Goal: Information Seeking & Learning: Learn about a topic

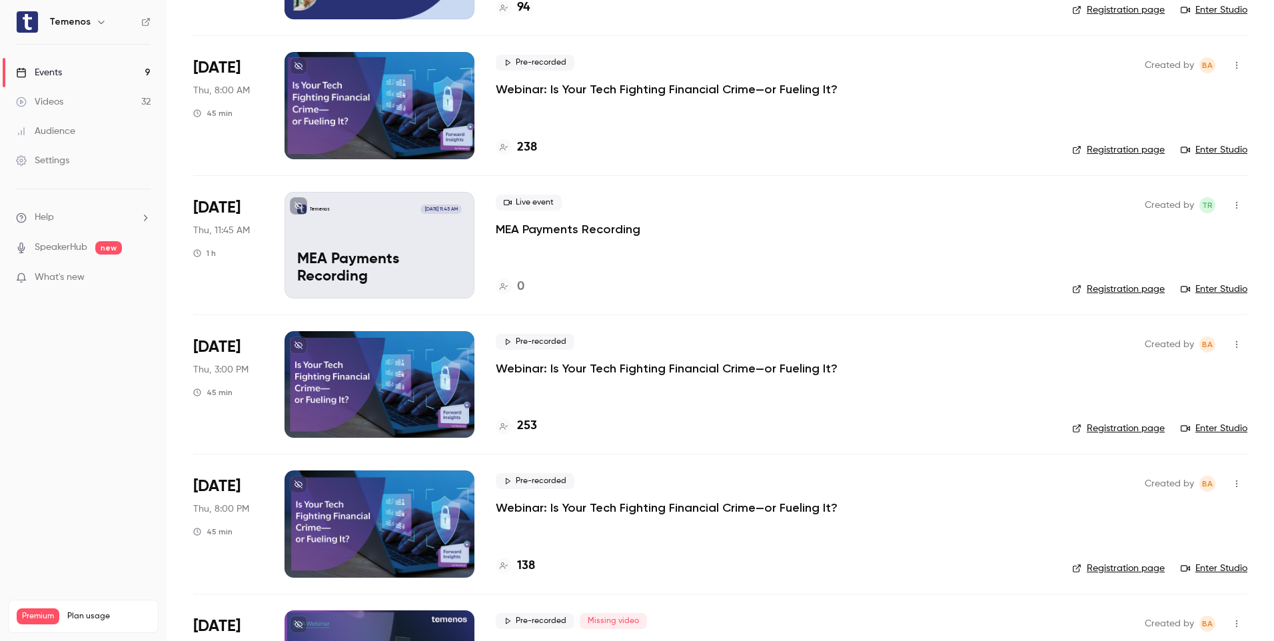
scroll to position [720, 0]
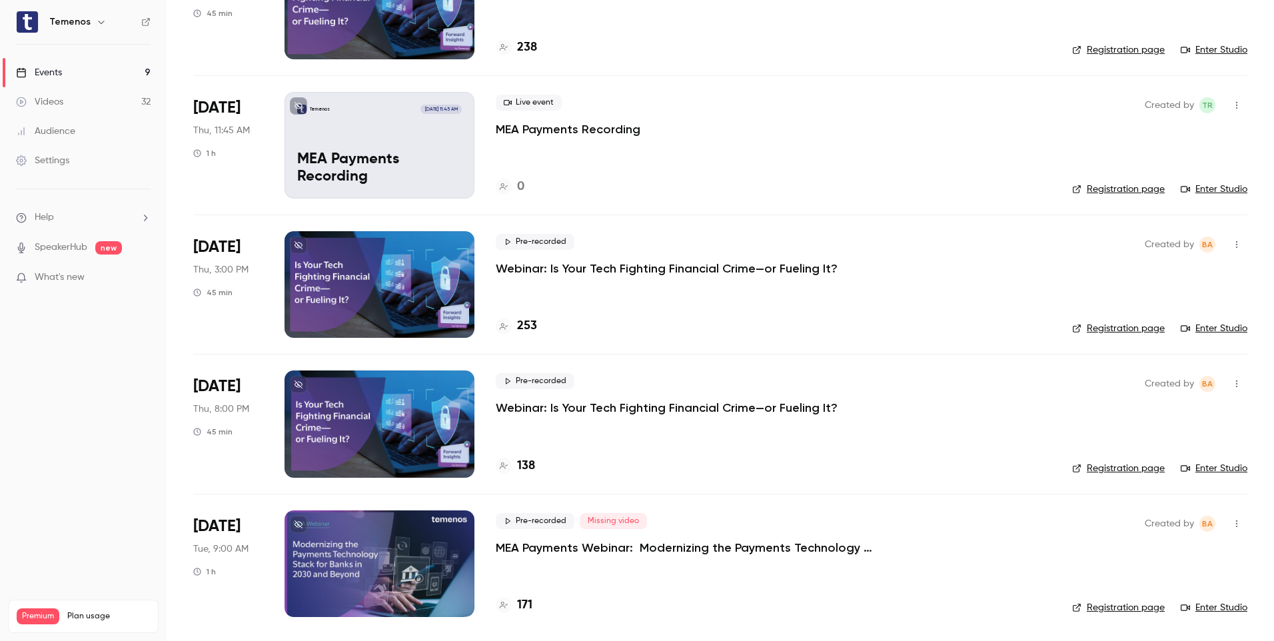
click at [725, 129] on div "Live event MEA Payments Recording" at bounding box center [773, 116] width 555 height 43
click at [58, 71] on div "Events" at bounding box center [39, 72] width 46 height 13
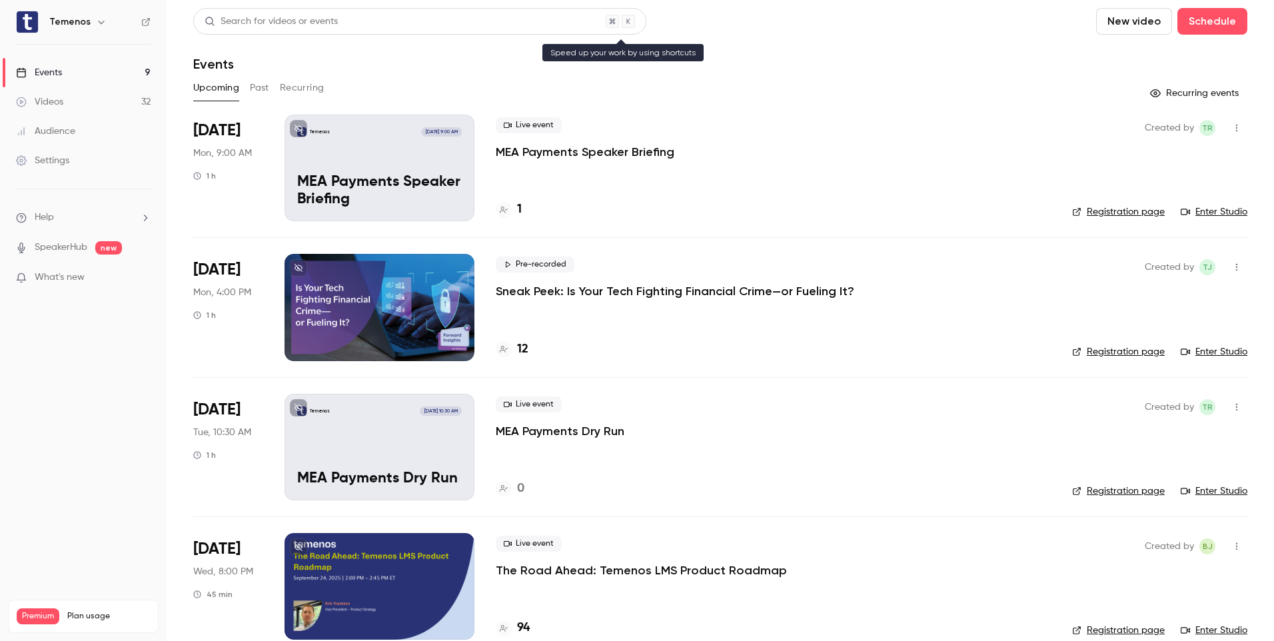
click at [283, 23] on div "Search for videos or events" at bounding box center [271, 22] width 133 height 14
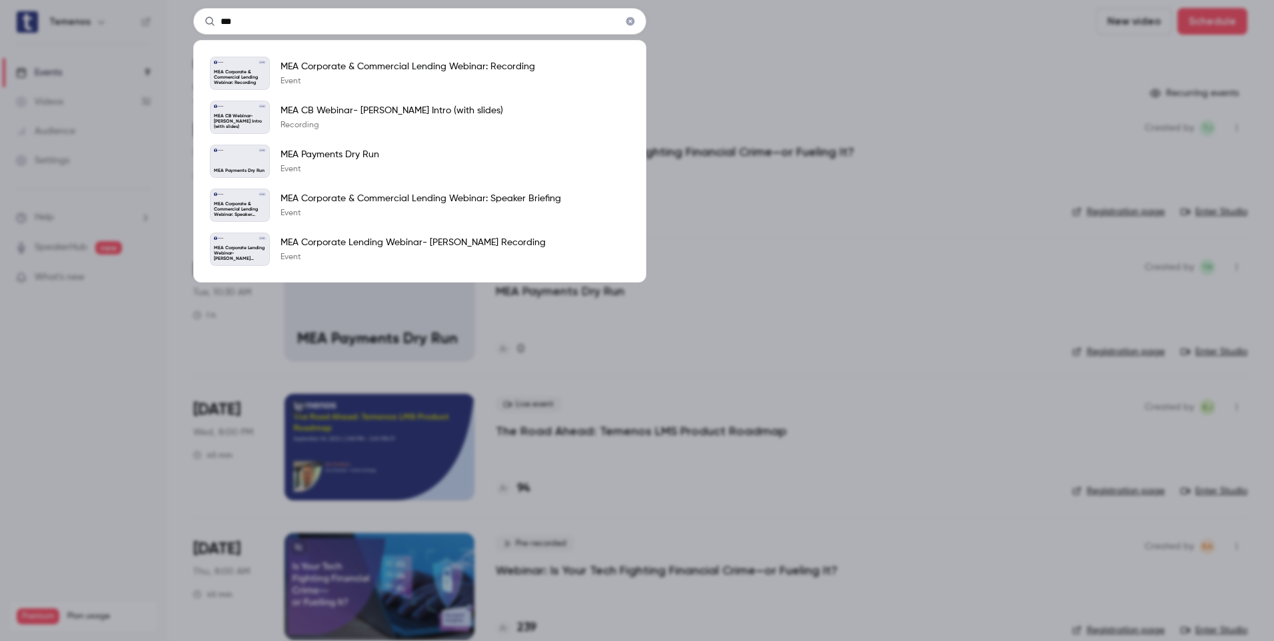
click at [363, 22] on input "***" at bounding box center [419, 21] width 453 height 27
type input "*"
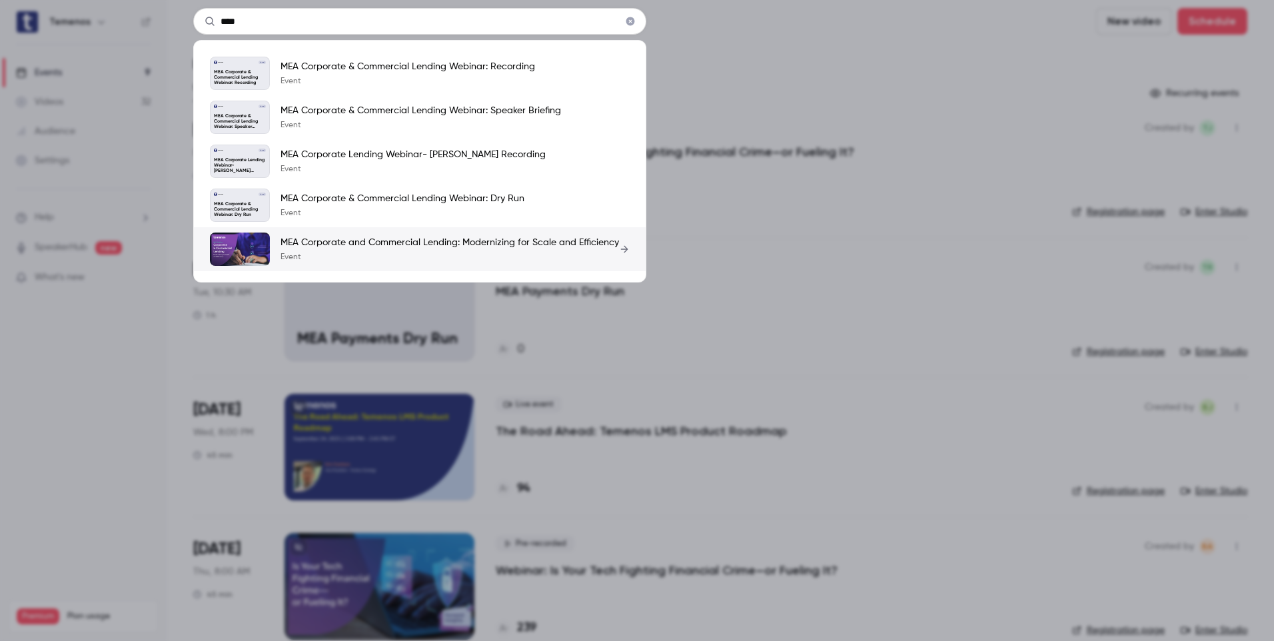
type input "****"
click at [386, 249] on p "MEA Corporate and Commercial Lending: Modernizing for Scale and Efficiency" at bounding box center [450, 242] width 339 height 13
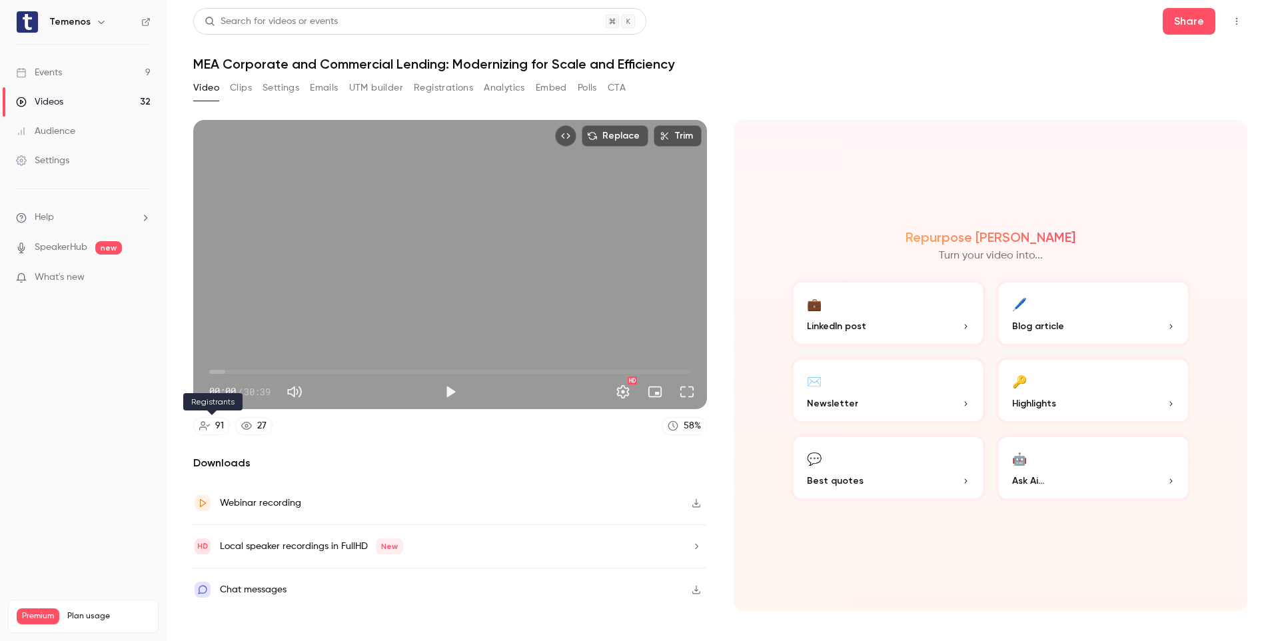
click at [218, 428] on div "91" at bounding box center [219, 426] width 9 height 14
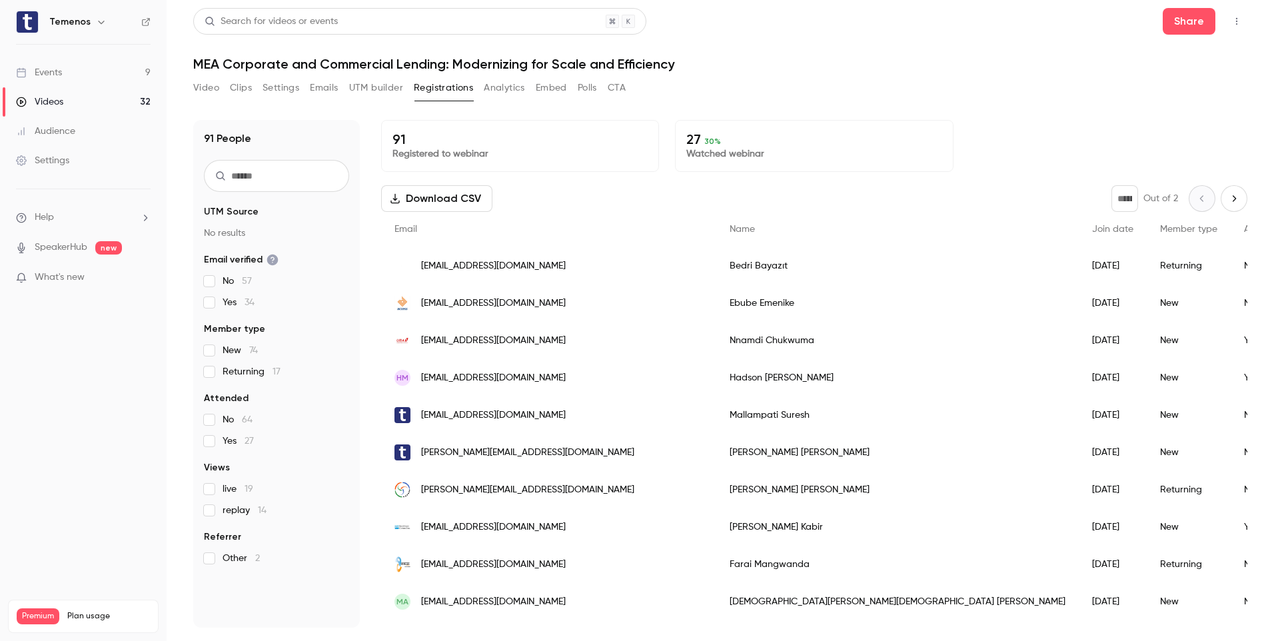
click at [463, 199] on button "Download CSV" at bounding box center [436, 198] width 111 height 27
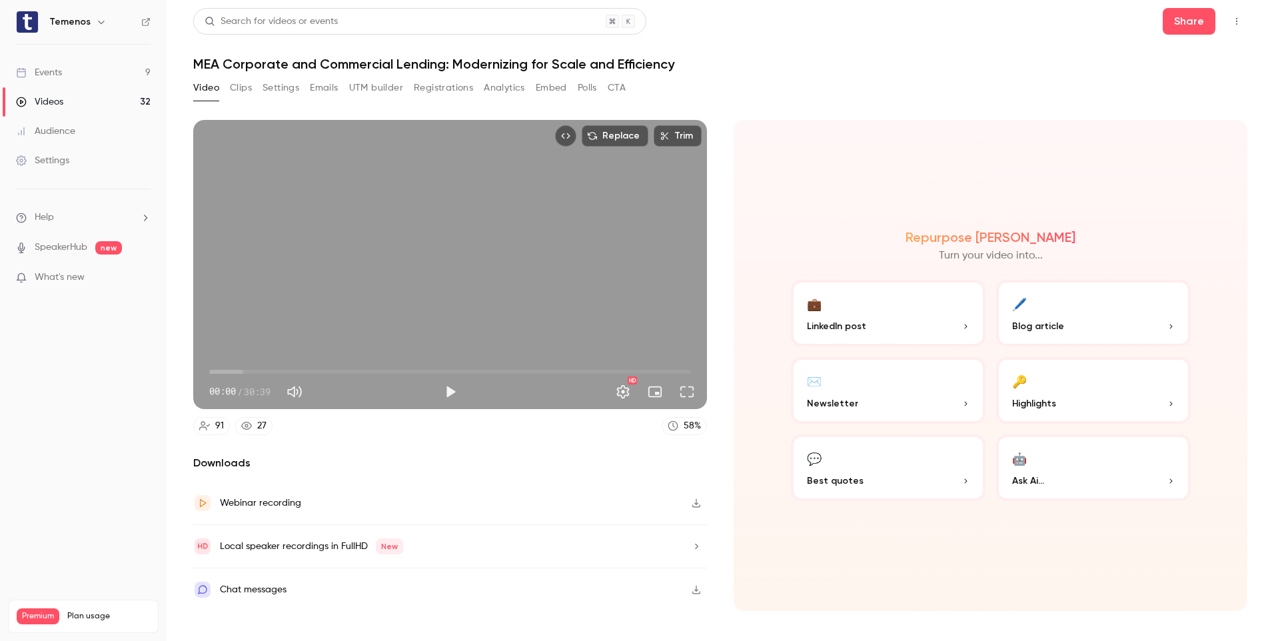
click at [486, 91] on button "Analytics" at bounding box center [504, 87] width 41 height 21
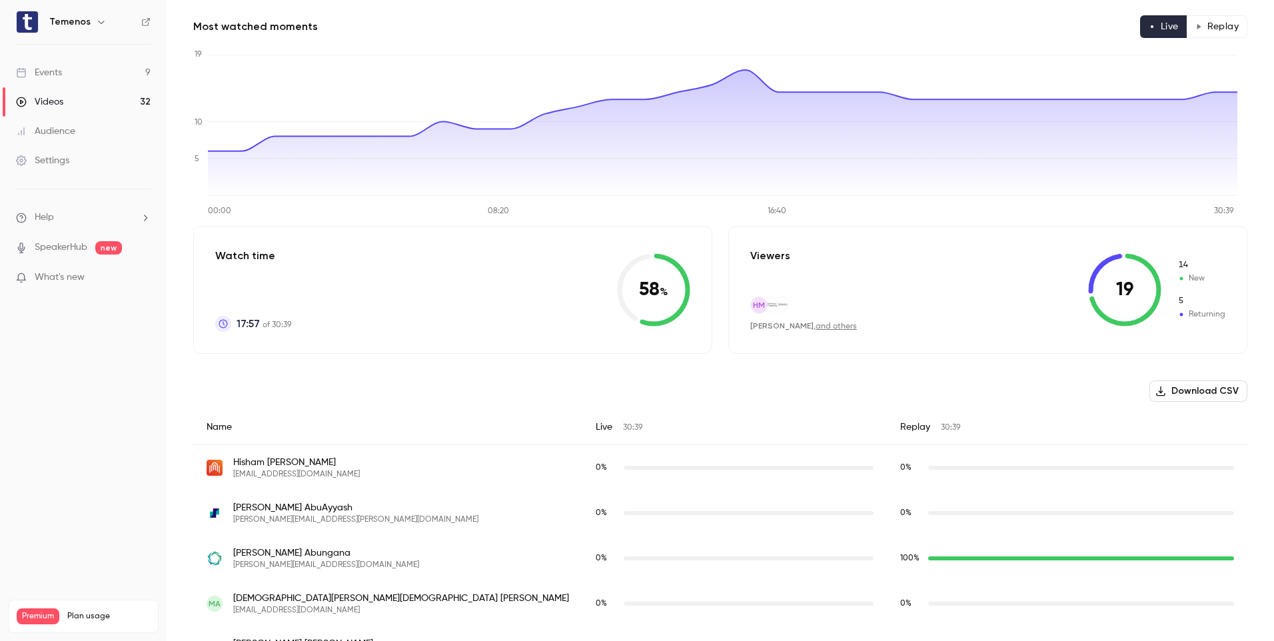
scroll to position [67, 0]
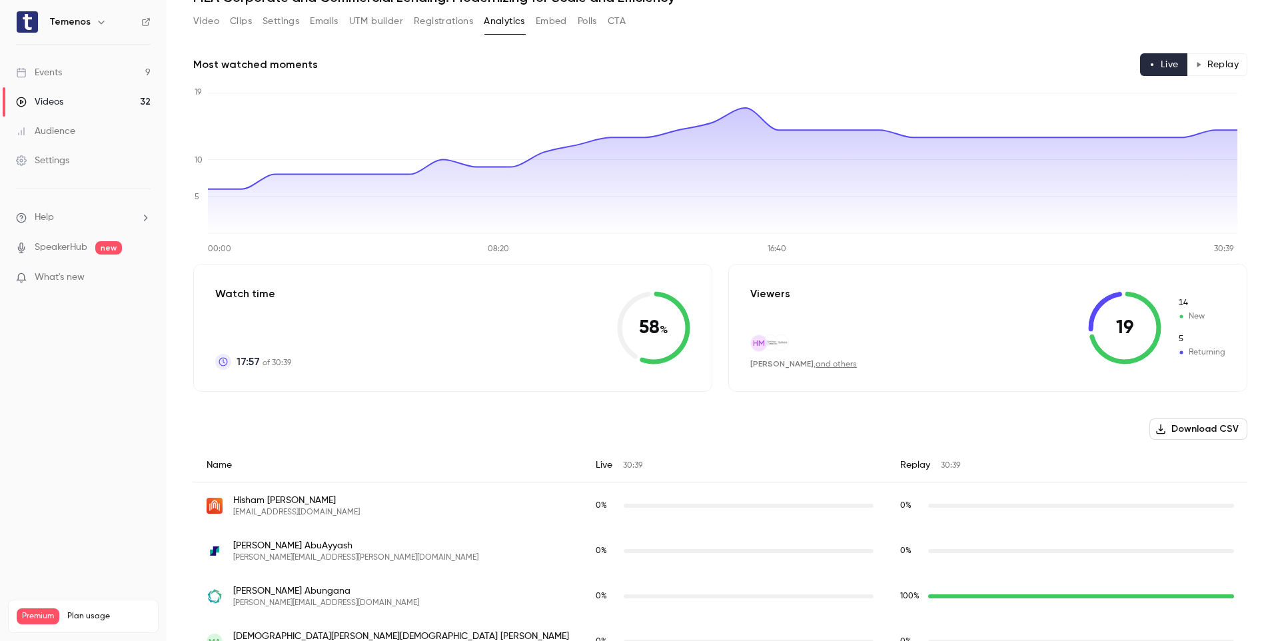
click at [1232, 75] on button "Replay" at bounding box center [1217, 64] width 61 height 23
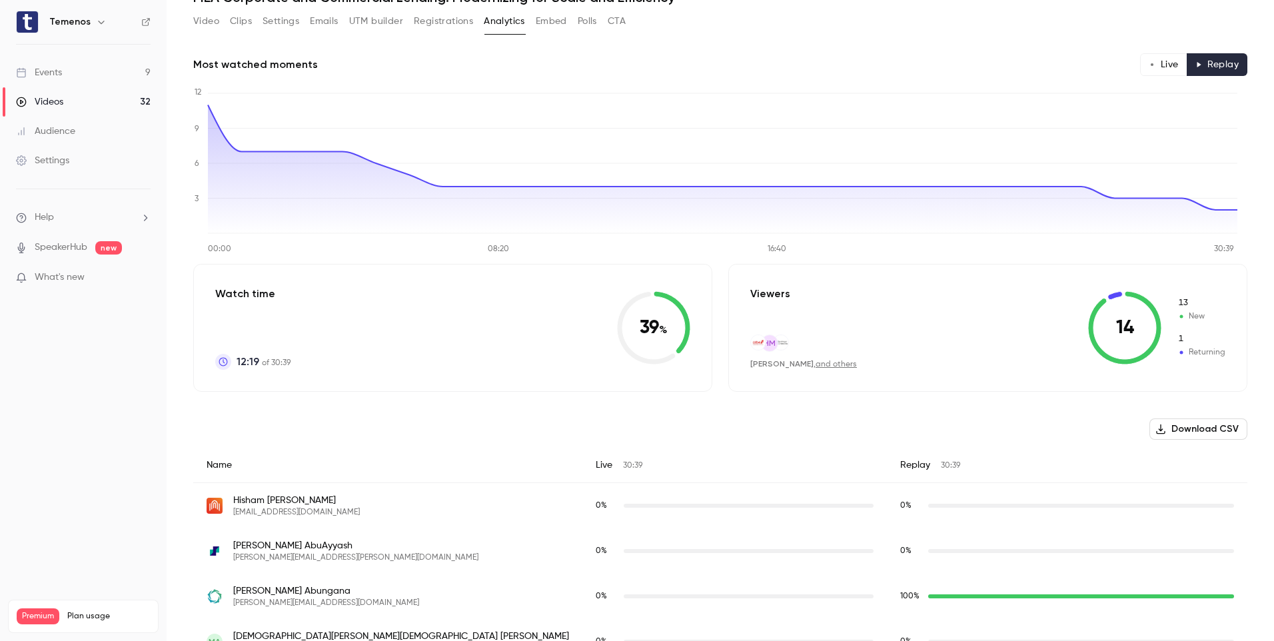
click at [1149, 65] on button "Live" at bounding box center [1163, 64] width 47 height 23
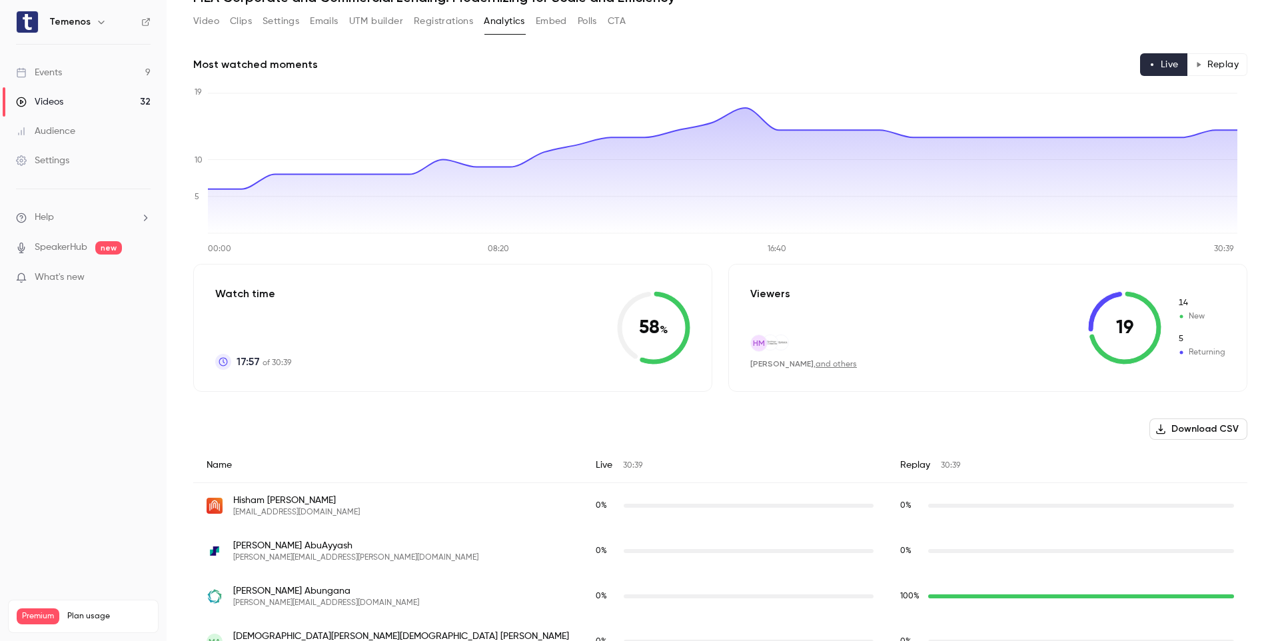
click at [1204, 65] on button "Replay" at bounding box center [1217, 64] width 61 height 23
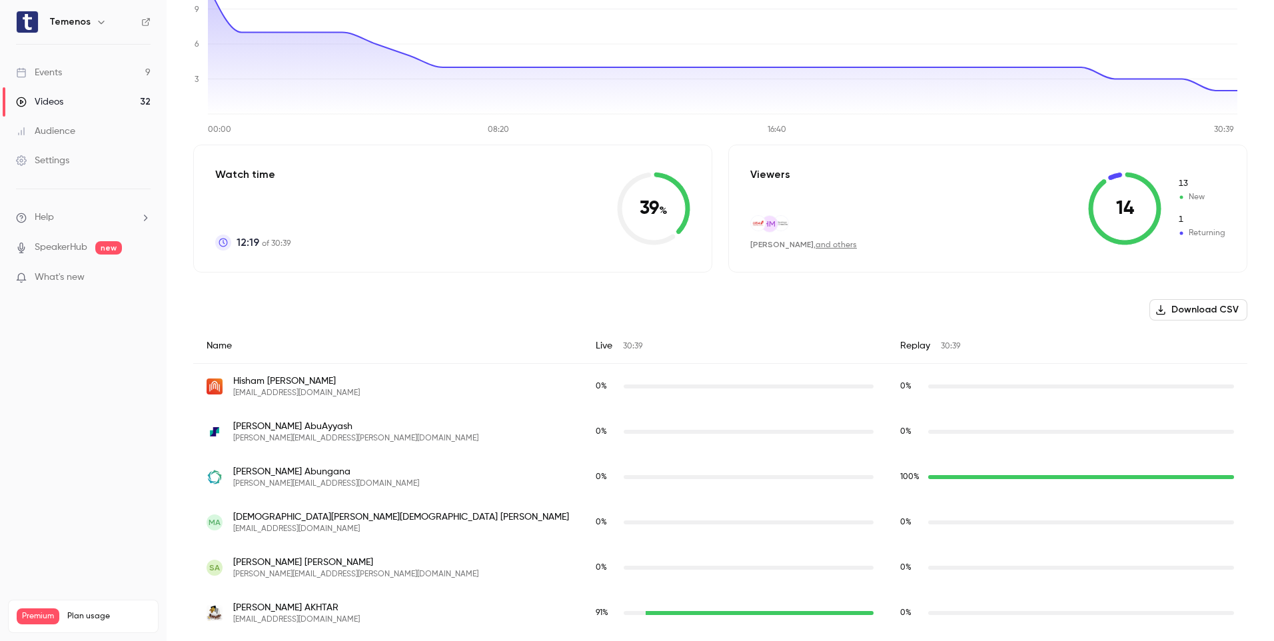
scroll to position [0, 0]
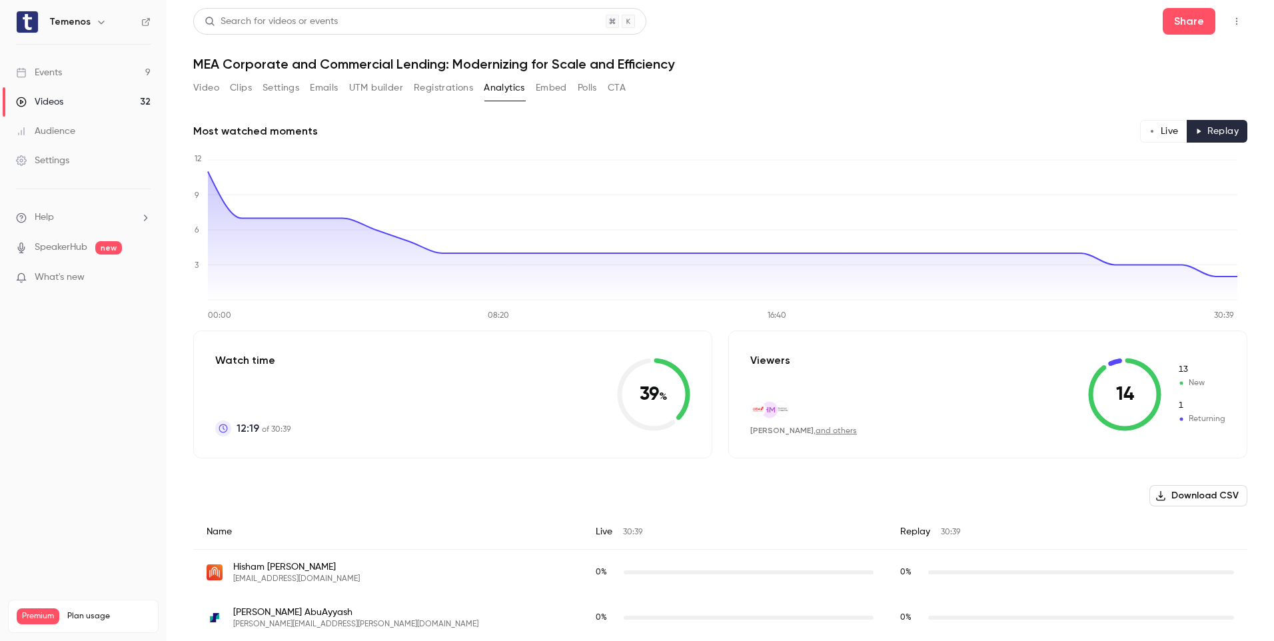
click at [474, 64] on h1 "MEA Corporate and Commercial Lending: Modernizing for Scale and Efficiency" at bounding box center [720, 64] width 1054 height 16
click at [1164, 142] on button "Live" at bounding box center [1163, 131] width 47 height 23
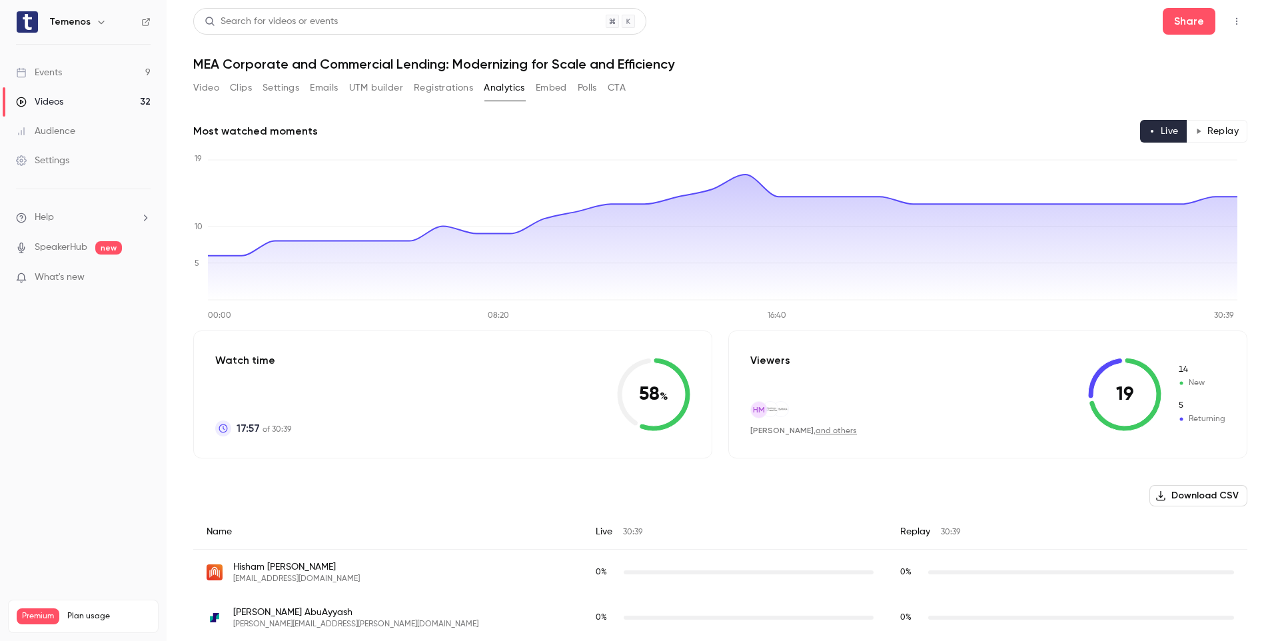
click at [201, 85] on button "Video" at bounding box center [206, 87] width 26 height 21
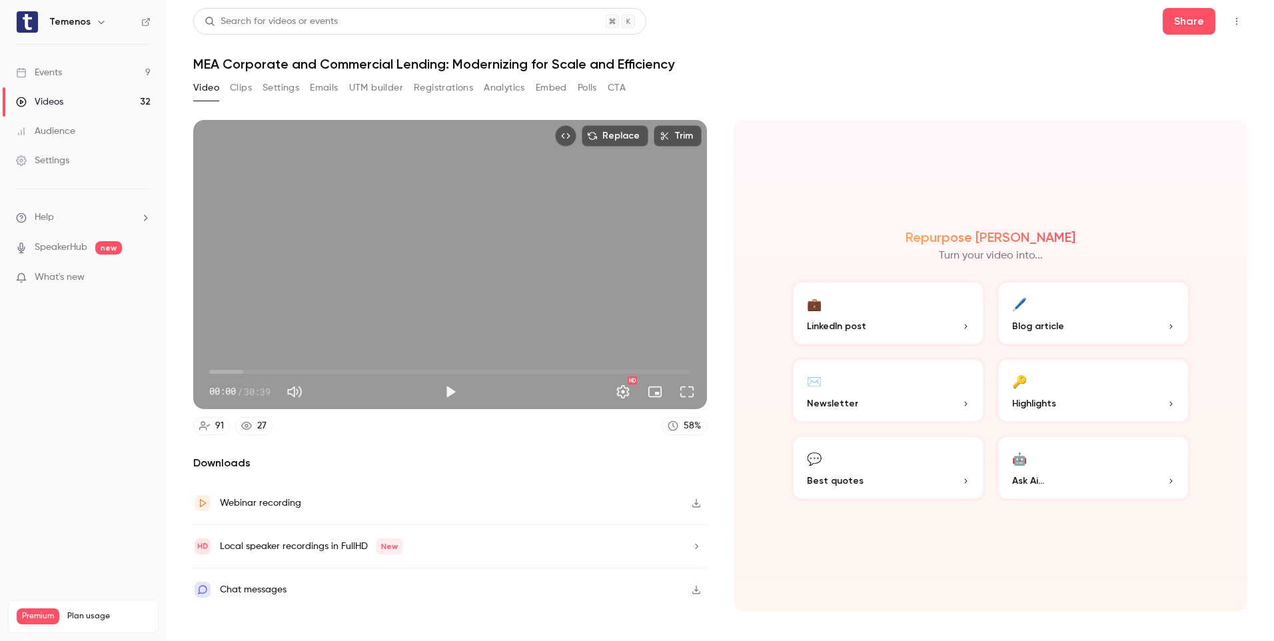
click at [1153, 394] on button "🔑 Highlights" at bounding box center [1093, 390] width 195 height 67
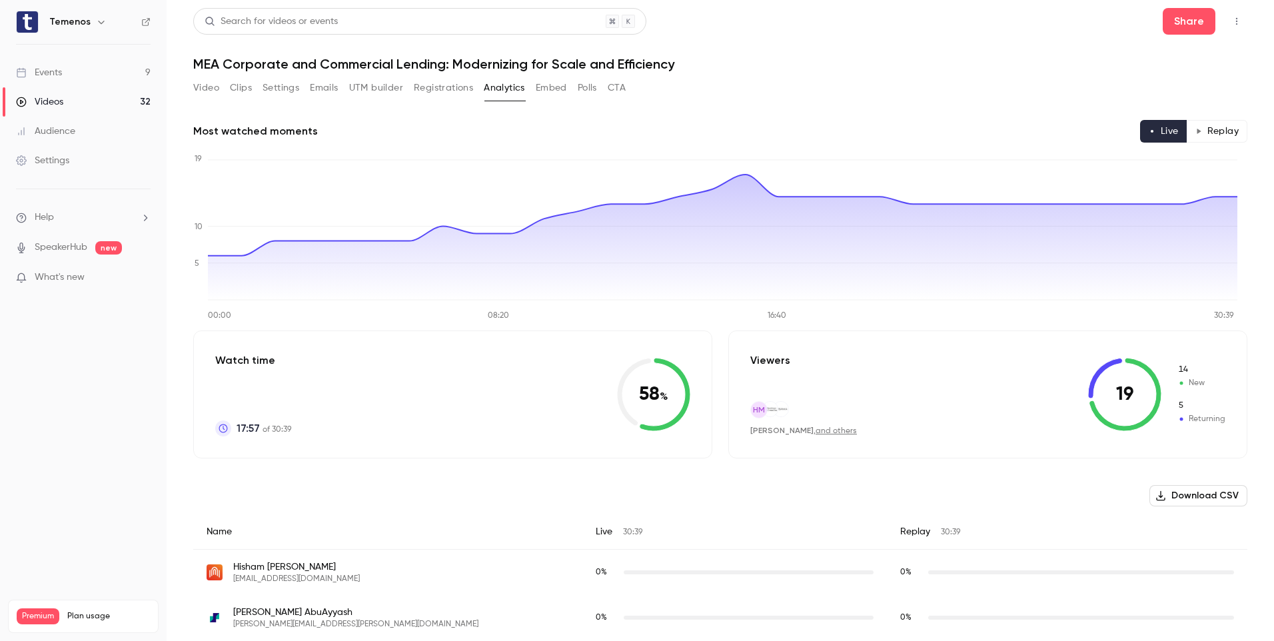
click at [49, 73] on div "Events" at bounding box center [39, 72] width 46 height 13
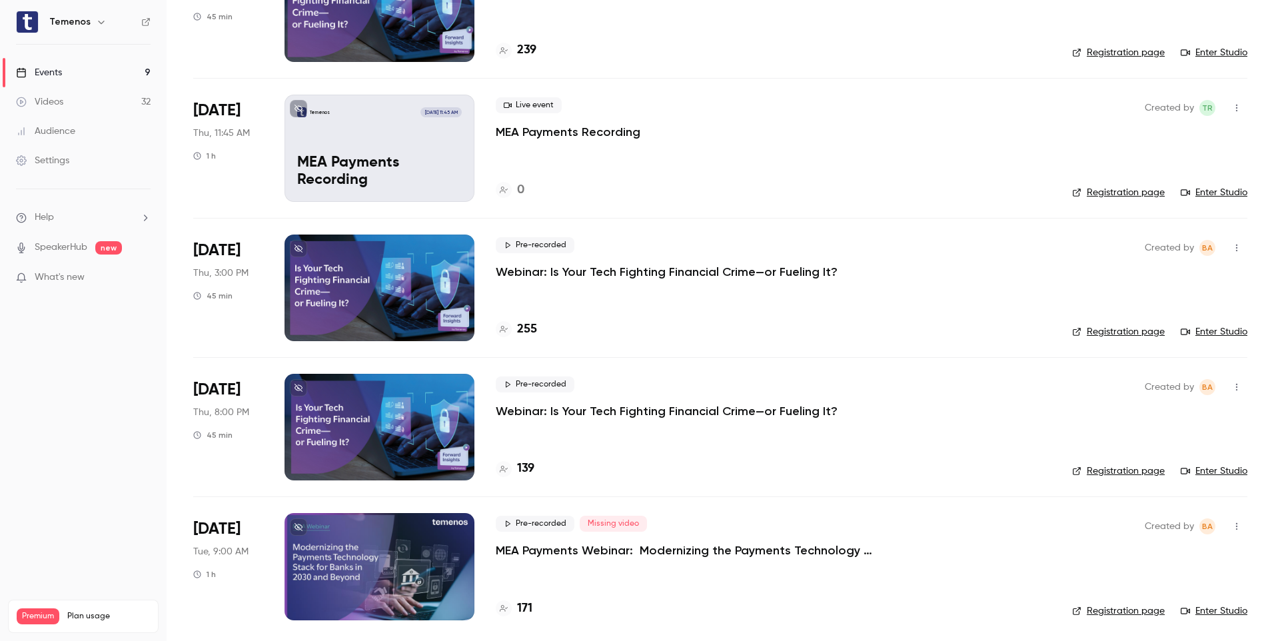
scroll to position [581, 0]
